Goal: Transaction & Acquisition: Download file/media

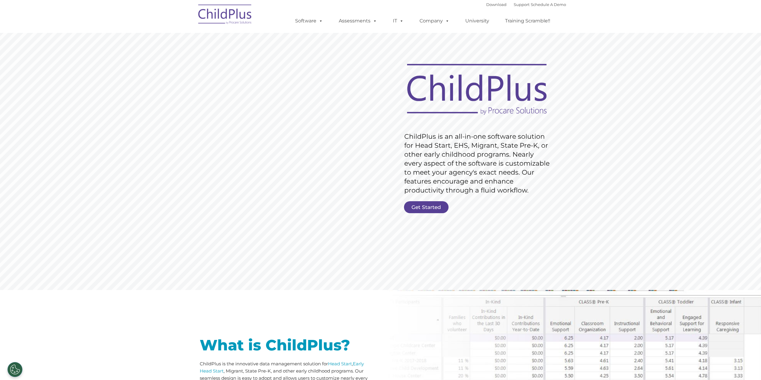
click at [596, 45] on rs-slide "Request Pricing ChildPlus is an all-in-one software solution for Head Start, EH…" at bounding box center [380, 155] width 761 height 269
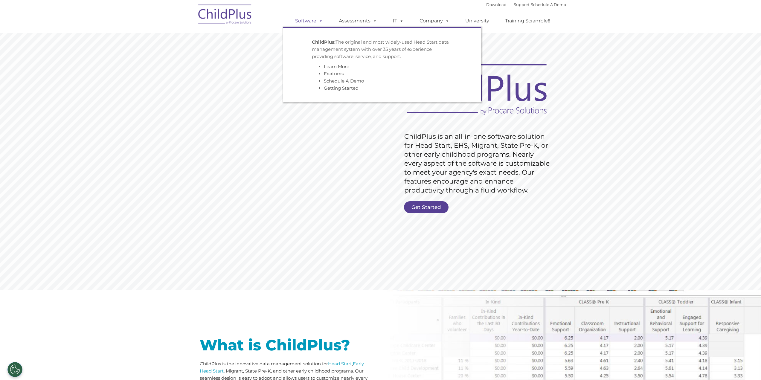
click at [309, 22] on link "Software" at bounding box center [309, 21] width 40 height 12
click at [318, 20] on span at bounding box center [319, 21] width 7 height 6
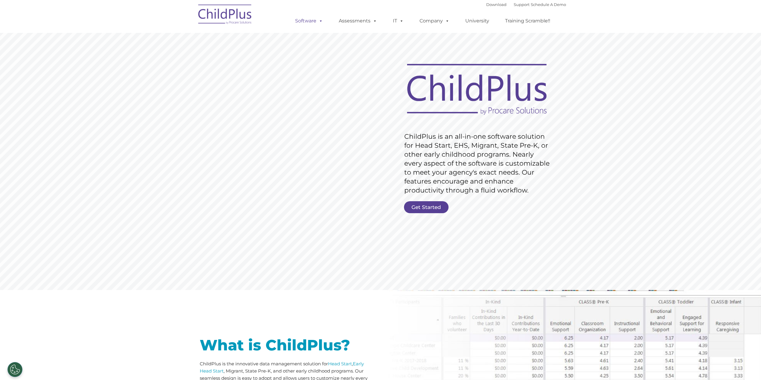
click at [318, 20] on span at bounding box center [319, 21] width 7 height 6
click at [407, 60] on link "Download" at bounding box center [424, 59] width 75 height 9
click at [490, 5] on link "Download" at bounding box center [496, 4] width 20 height 5
